Goal: Task Accomplishment & Management: Use online tool/utility

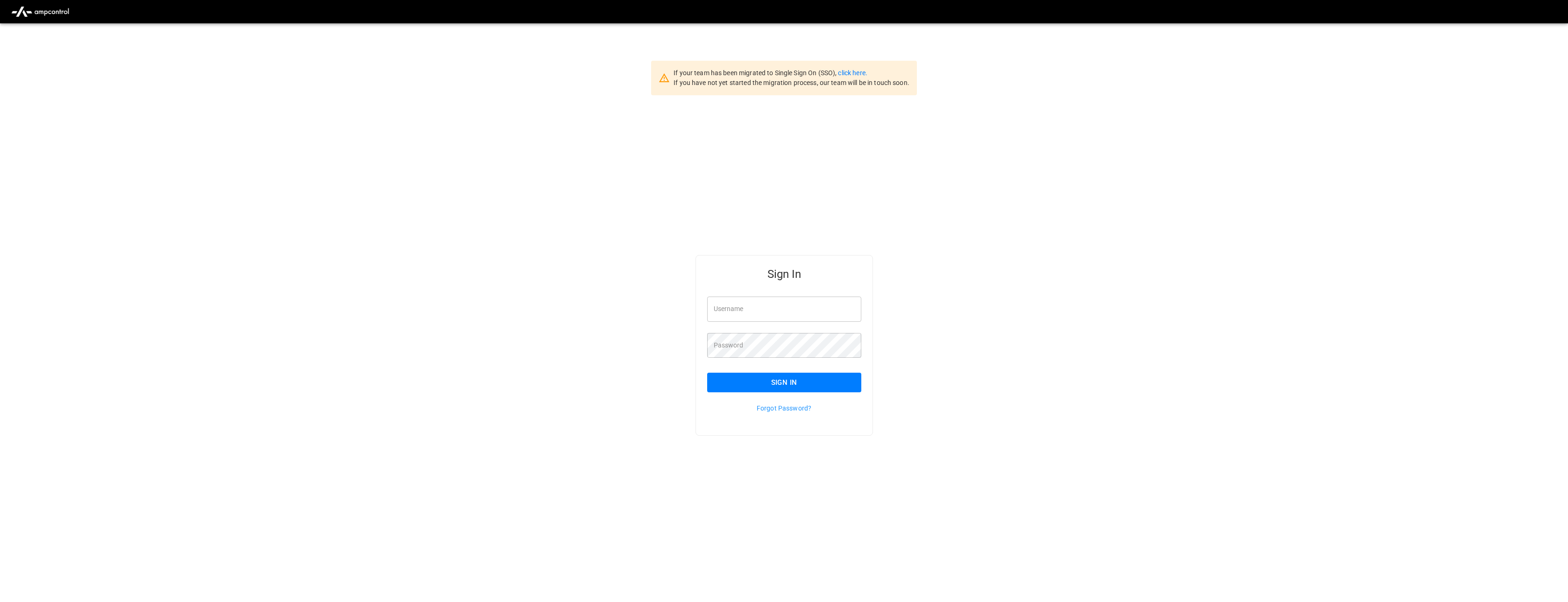
click at [757, 316] on input "Username" at bounding box center [784, 309] width 154 height 25
type input "**********"
